Goal: Check status: Check status

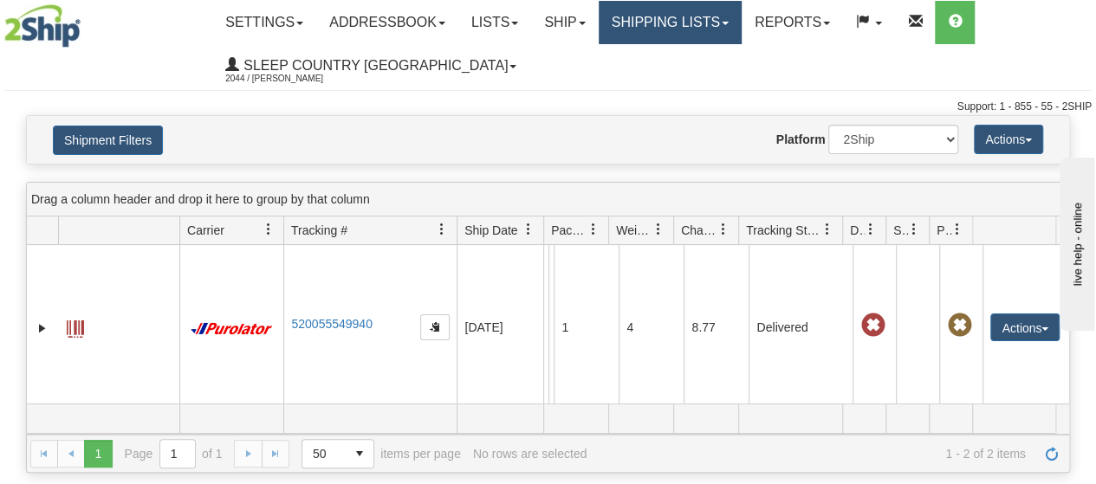
click at [742, 23] on link "Shipping lists" at bounding box center [670, 22] width 143 height 43
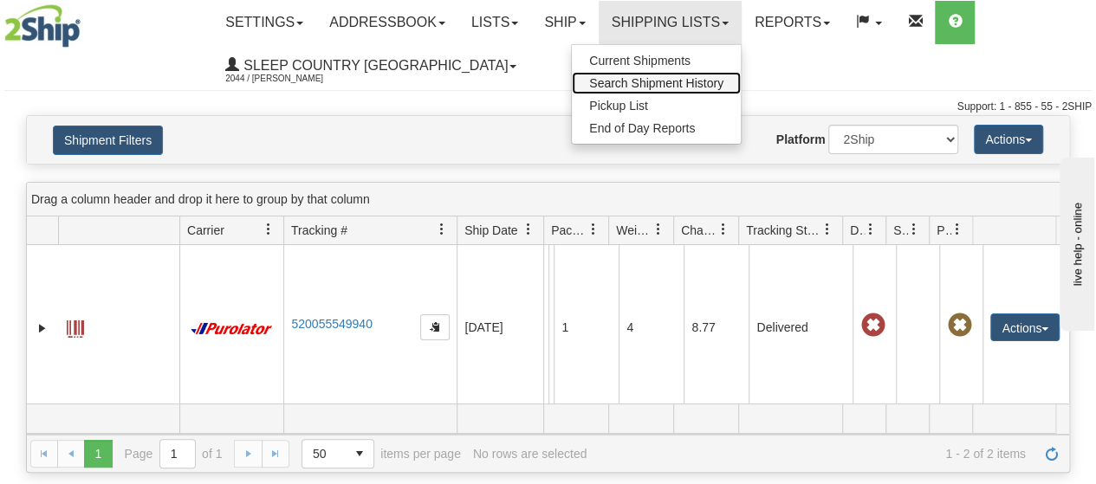
click at [653, 86] on span "Search Shipment History" at bounding box center [656, 83] width 134 height 14
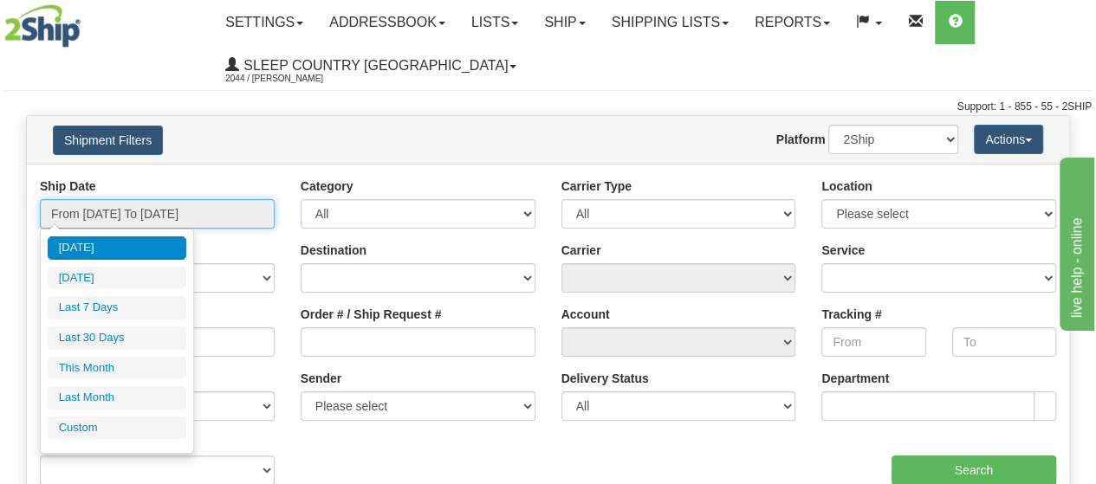
click at [233, 220] on input "From 09/28/2025 To 09/29/2025" at bounding box center [157, 213] width 235 height 29
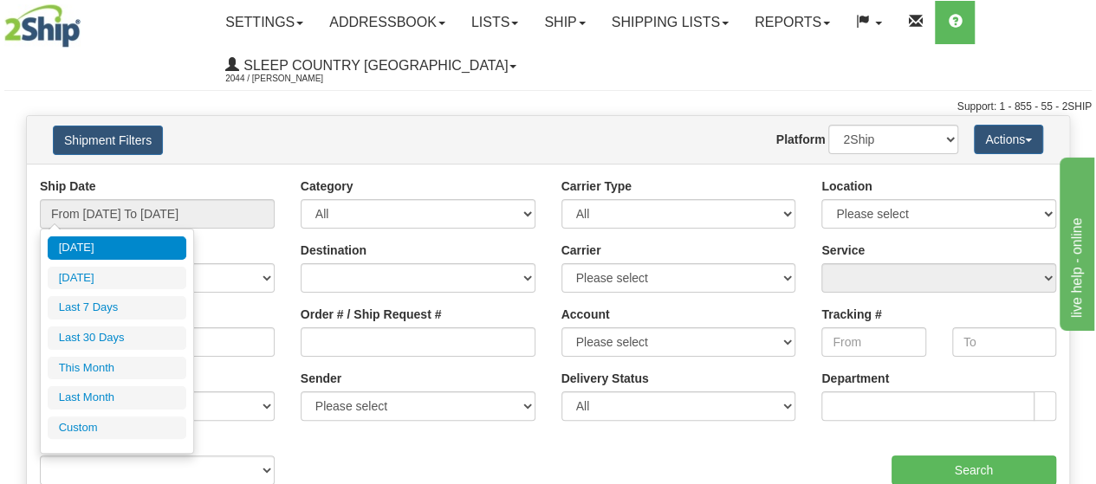
click at [114, 340] on li "Last 30 Days" at bounding box center [117, 338] width 139 height 23
type input "From [DATE] To [DATE]"
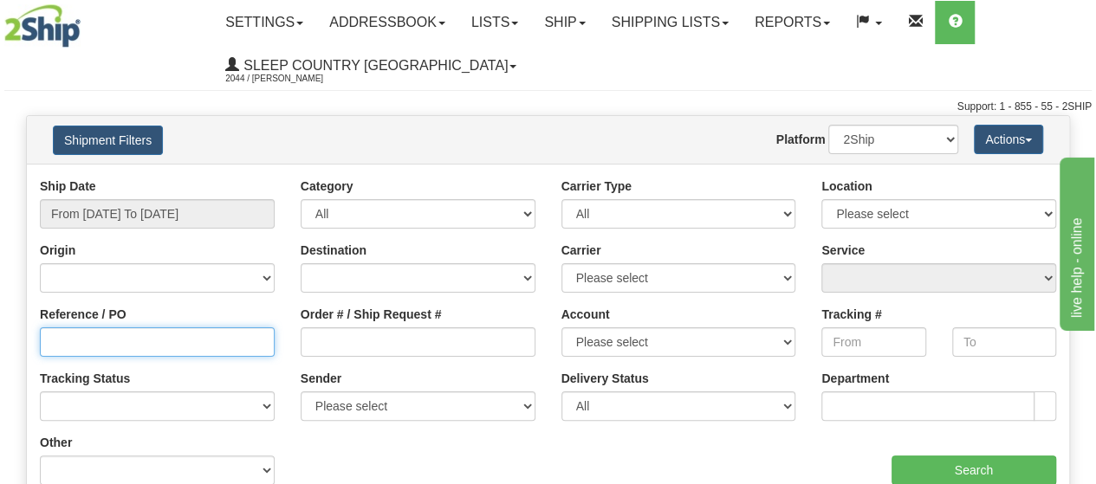
drag, startPoint x: 83, startPoint y: 334, endPoint x: 77, endPoint y: 341, distance: 9.2
click at [81, 334] on input "Reference / PO" at bounding box center [157, 342] width 235 height 29
paste input "3011119"
type input "3011119"
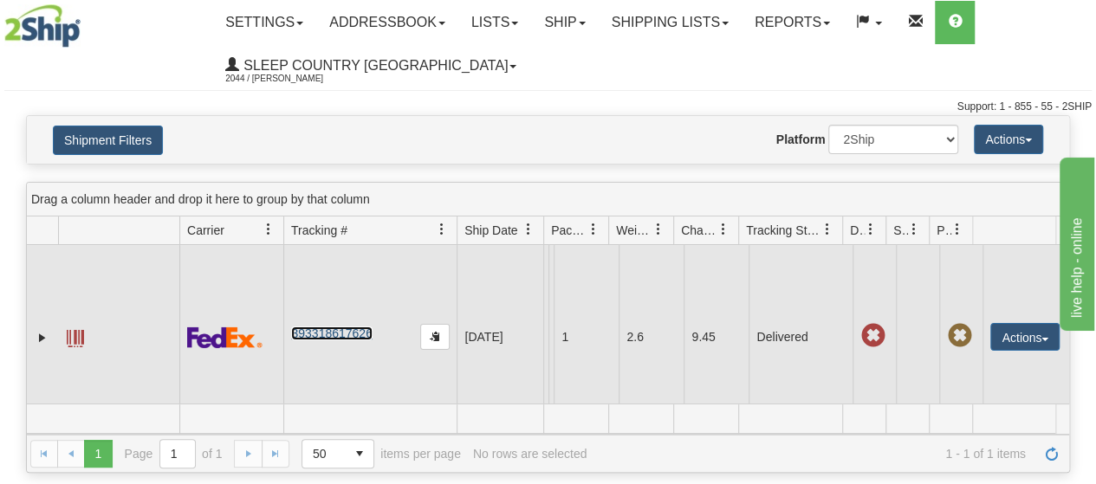
click at [362, 335] on link "393318617626" at bounding box center [331, 334] width 81 height 14
